Goal: Task Accomplishment & Management: Manage account settings

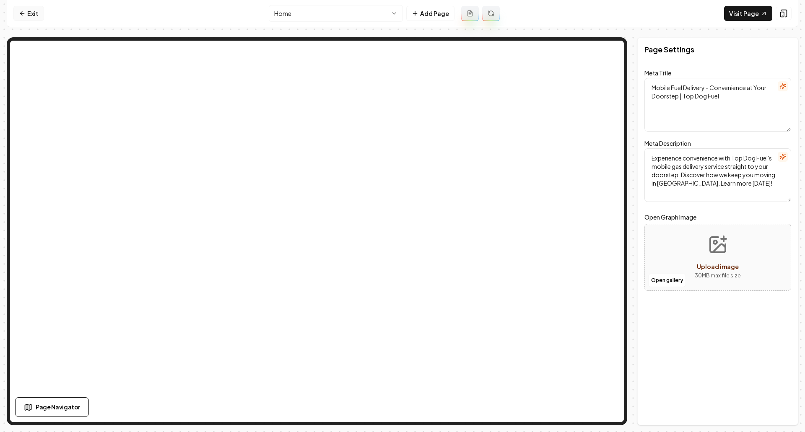
click at [23, 14] on icon at bounding box center [22, 13] width 7 height 7
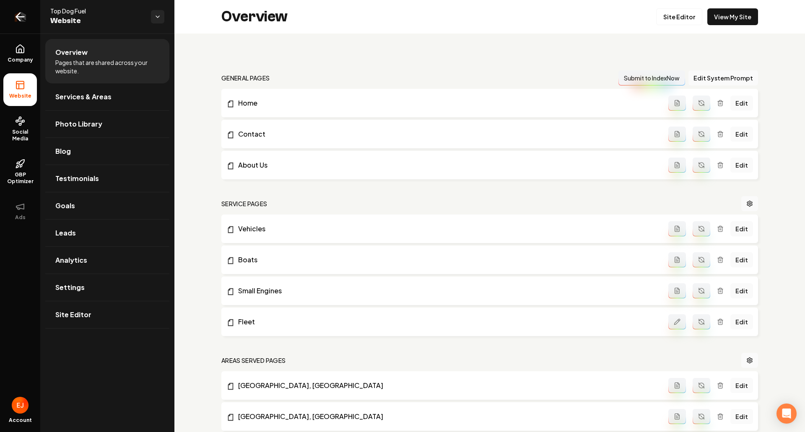
click at [21, 23] on icon "Return to dashboard" at bounding box center [19, 16] width 13 height 13
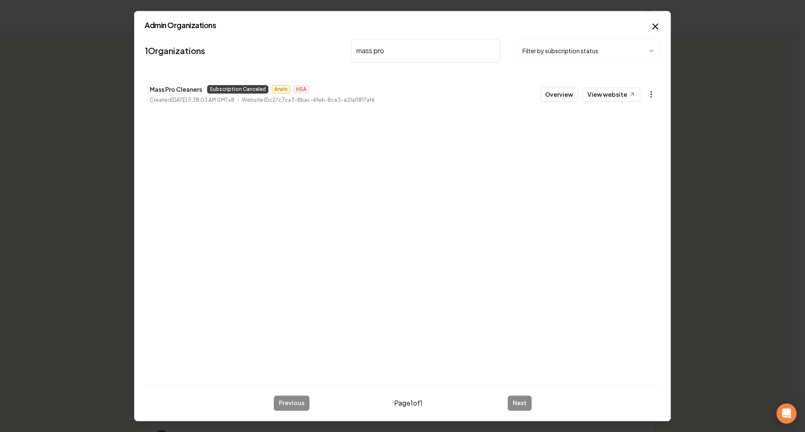
type input "mass pro"
click at [653, 99] on button "button" at bounding box center [651, 94] width 17 height 17
click at [641, 126] on div "Get Payment Link" at bounding box center [630, 126] width 53 height 13
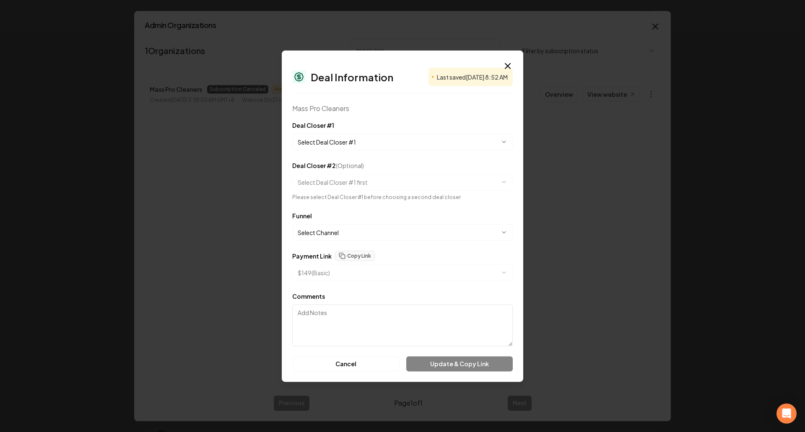
select select "**********"
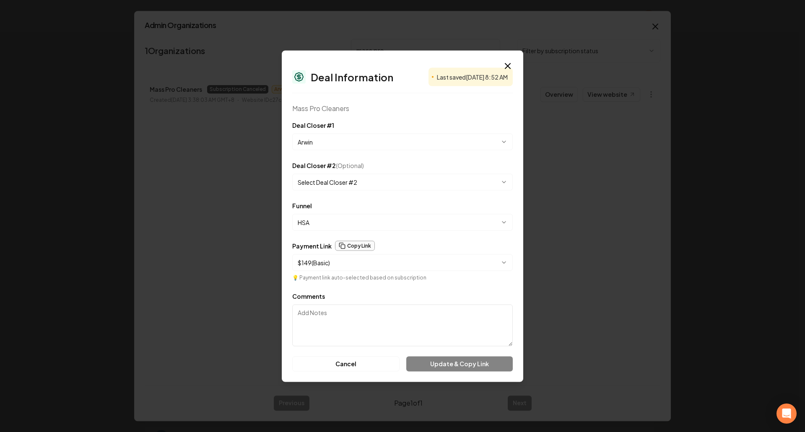
click at [360, 245] on button "Copy Link" at bounding box center [355, 246] width 40 height 10
click at [510, 66] on icon "button" at bounding box center [508, 66] width 10 height 10
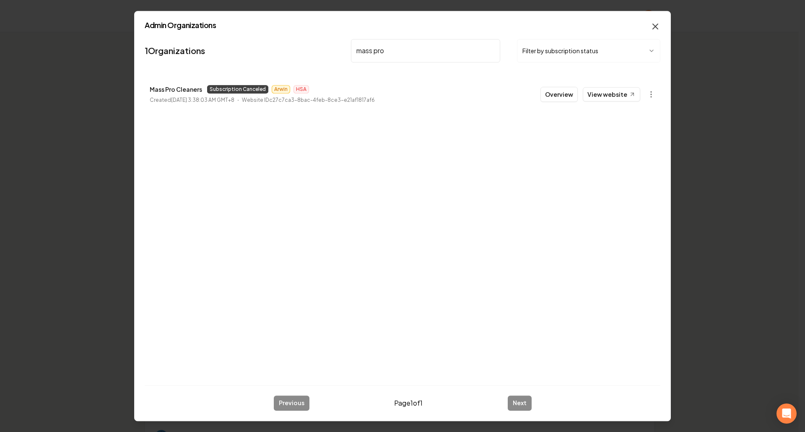
click at [654, 29] on icon "button" at bounding box center [656, 26] width 10 height 10
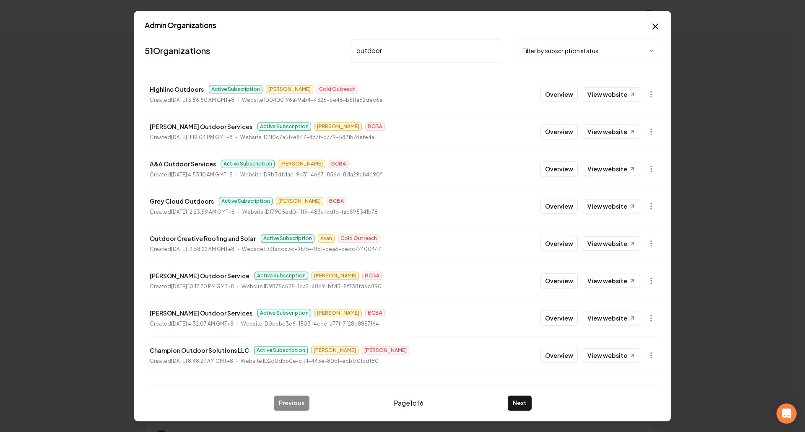
click at [409, 49] on input "outdoor" at bounding box center [425, 50] width 149 height 23
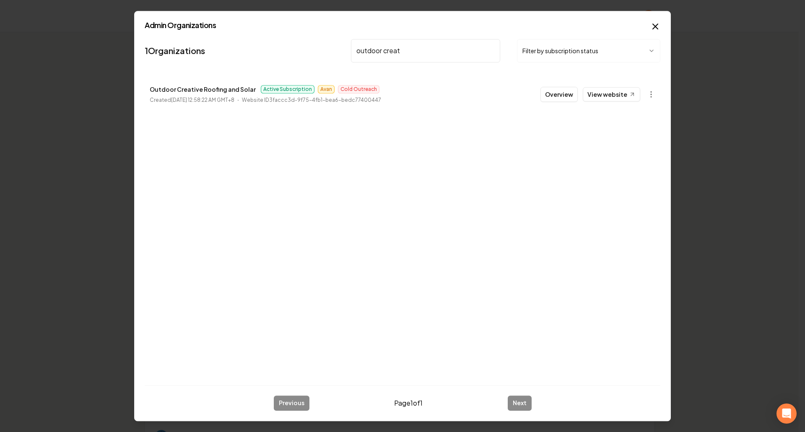
type input "outdoor creat"
click at [557, 98] on button "Overview" at bounding box center [559, 94] width 37 height 15
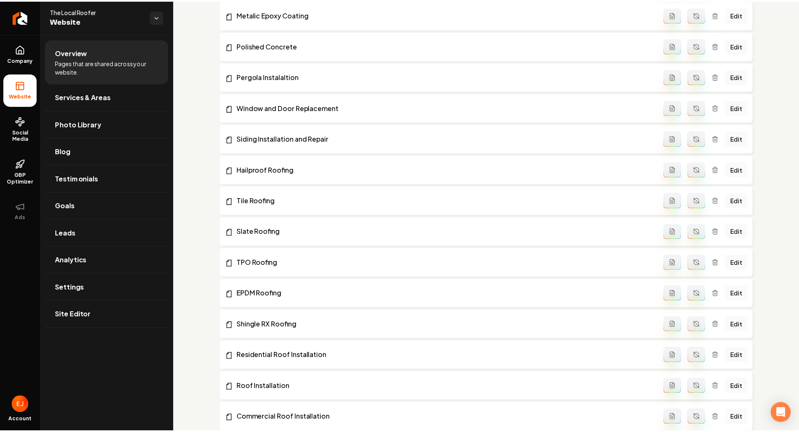
scroll to position [503, 0]
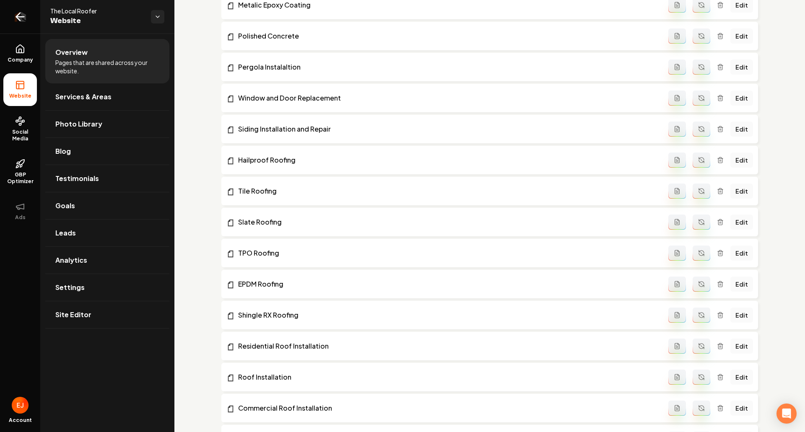
click at [17, 19] on icon "Return to dashboard" at bounding box center [19, 16] width 13 height 13
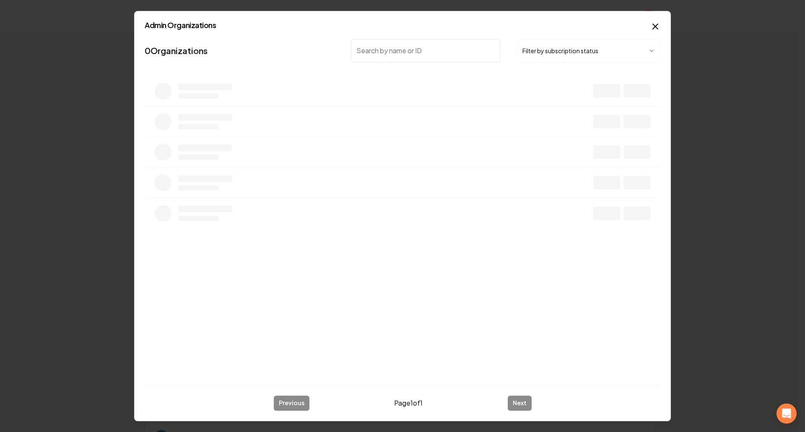
click at [397, 58] on input "search" at bounding box center [425, 50] width 149 height 23
drag, startPoint x: 406, startPoint y: 53, endPoint x: 398, endPoint y: 53, distance: 8.0
click at [398, 53] on input "purespace" at bounding box center [425, 50] width 149 height 23
type input "pure space"
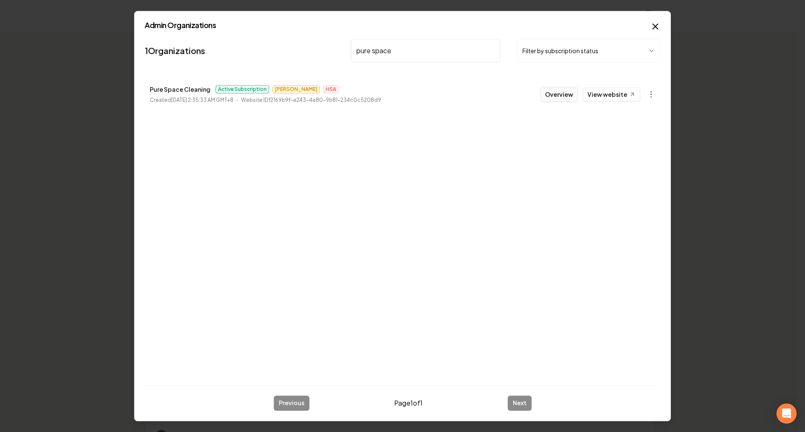
click at [560, 102] on button "Overview" at bounding box center [559, 94] width 37 height 15
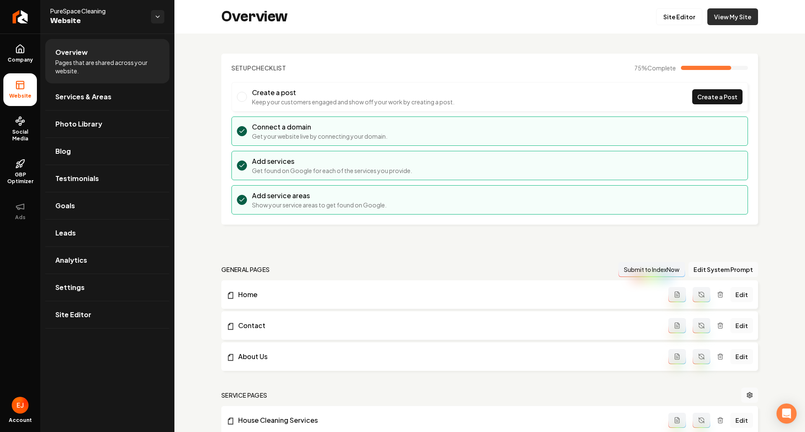
drag, startPoint x: 723, startPoint y: 9, endPoint x: 721, endPoint y: 16, distance: 6.8
click at [84, 314] on span "Site Editor" at bounding box center [73, 315] width 36 height 10
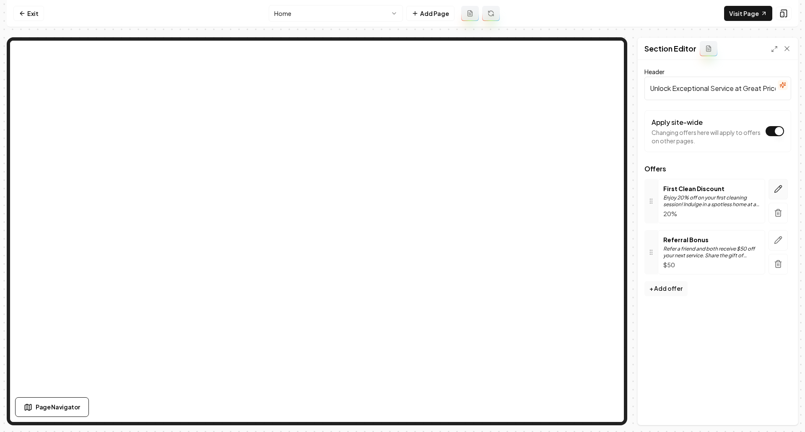
click at [775, 188] on icon "button" at bounding box center [778, 189] width 8 height 8
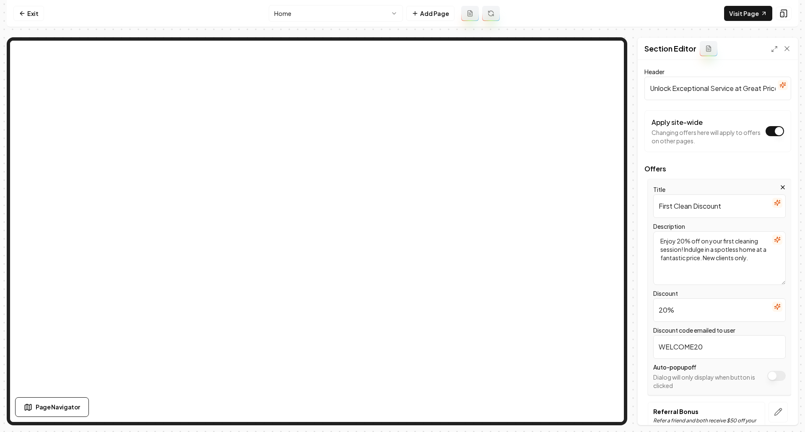
click at [680, 242] on textarea "Enjoy 20% off on your first cleaning session! Indulge in a spotless home at a f…" at bounding box center [720, 259] width 133 height 54
type textarea "Enjoy 10% off on your first cleaning session! Indulge in a spotless home at a f…"
click at [664, 309] on input "20%" at bounding box center [720, 310] width 133 height 23
type input "10%"
drag, startPoint x: 697, startPoint y: 347, endPoint x: 707, endPoint y: 361, distance: 17.5
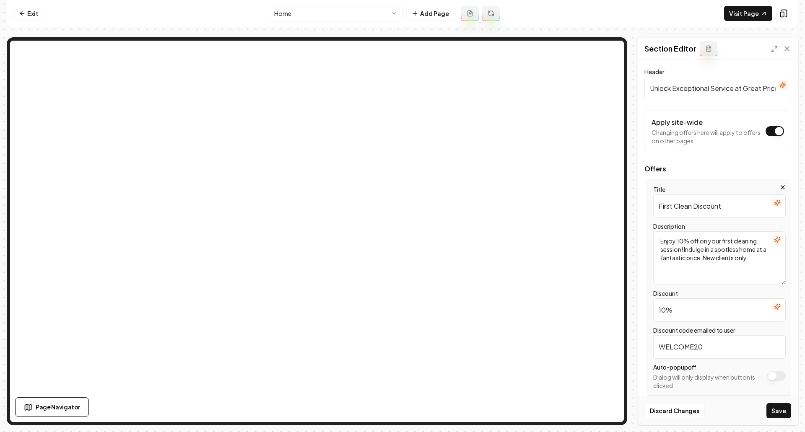
click at [698, 346] on input "WELCOME20" at bounding box center [720, 347] width 133 height 23
type input "WELCOME10"
click at [776, 409] on button "Save" at bounding box center [779, 411] width 25 height 15
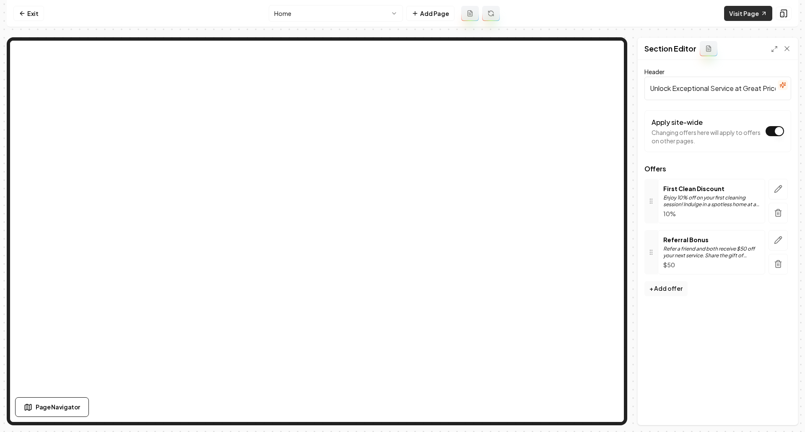
click at [749, 6] on link "Visit Page" at bounding box center [748, 13] width 48 height 15
click at [28, 13] on link "Exit" at bounding box center [28, 13] width 31 height 15
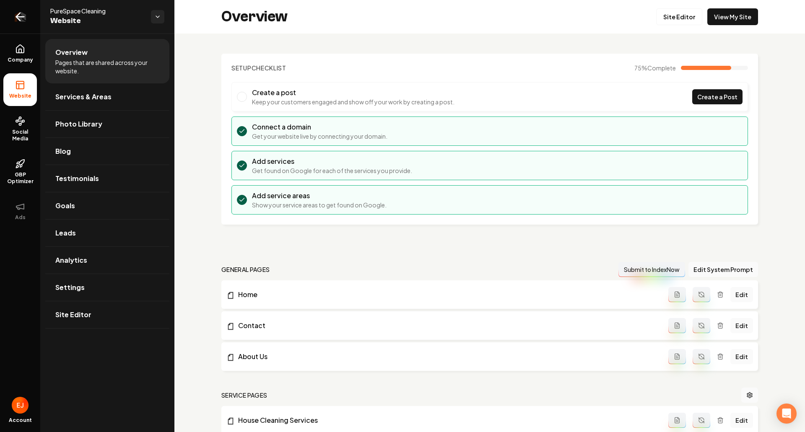
click at [20, 19] on icon "Return to dashboard" at bounding box center [19, 16] width 13 height 13
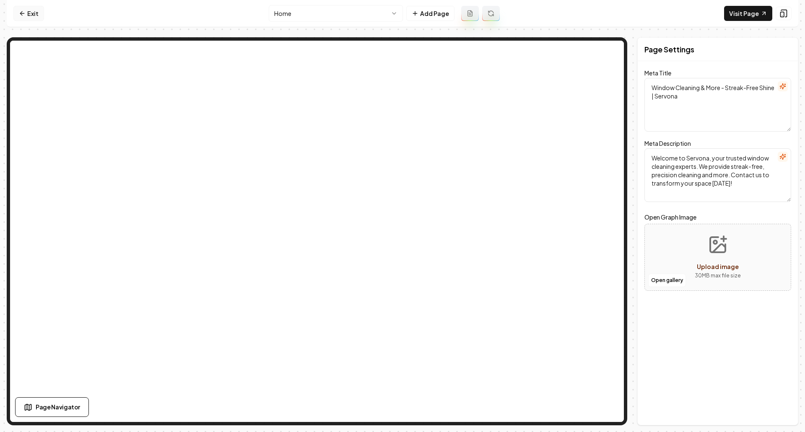
click at [36, 11] on link "Exit" at bounding box center [28, 13] width 31 height 15
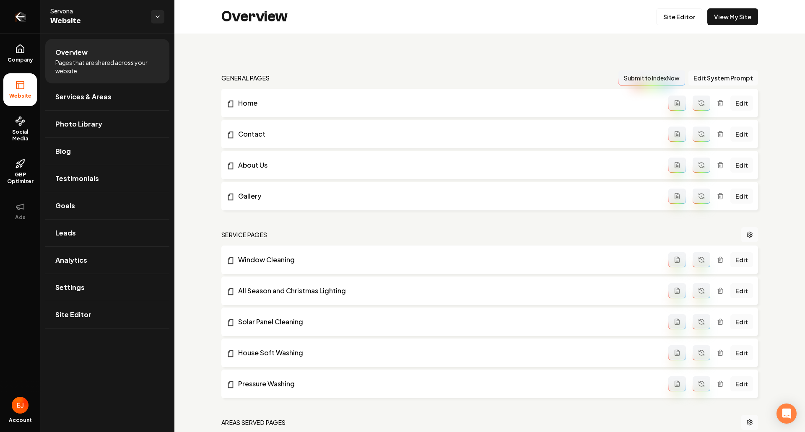
click at [22, 21] on icon "Return to dashboard" at bounding box center [19, 16] width 13 height 13
